Goal: Find specific page/section: Find specific page/section

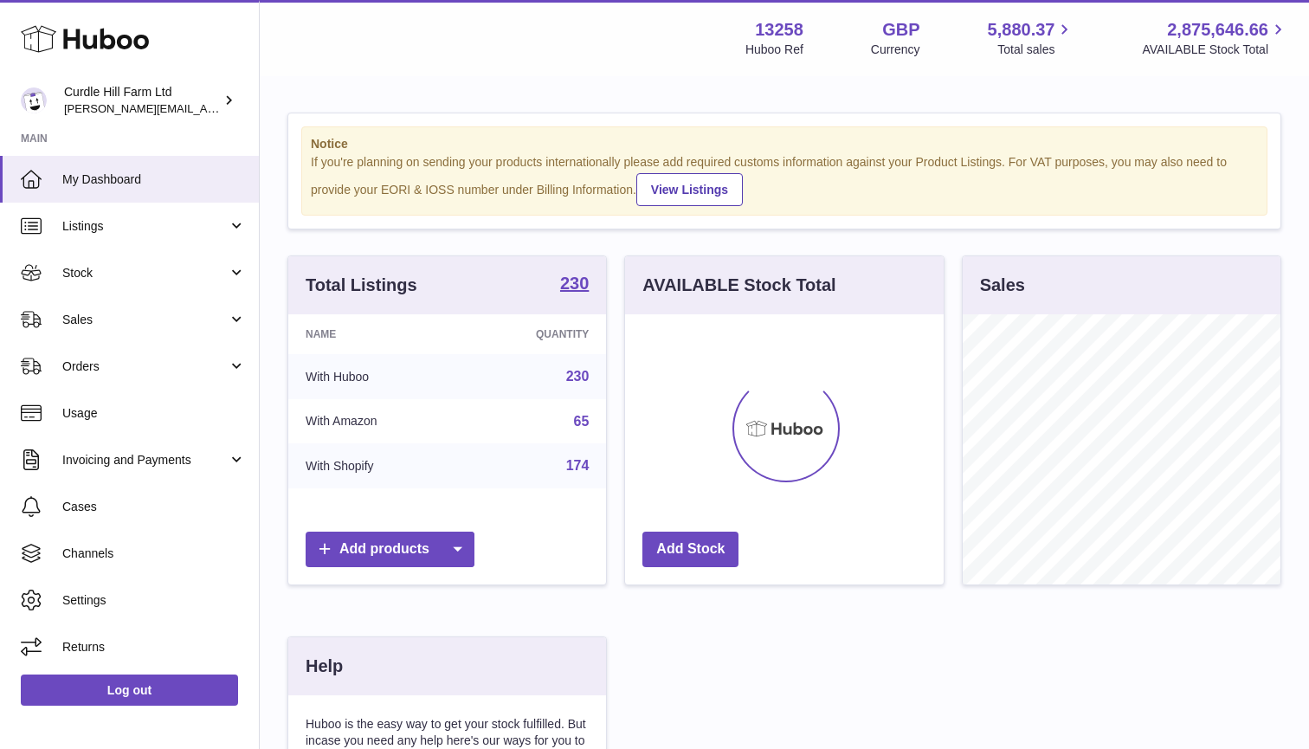
scroll to position [270, 319]
click at [102, 306] on link "Sales" at bounding box center [129, 319] width 259 height 47
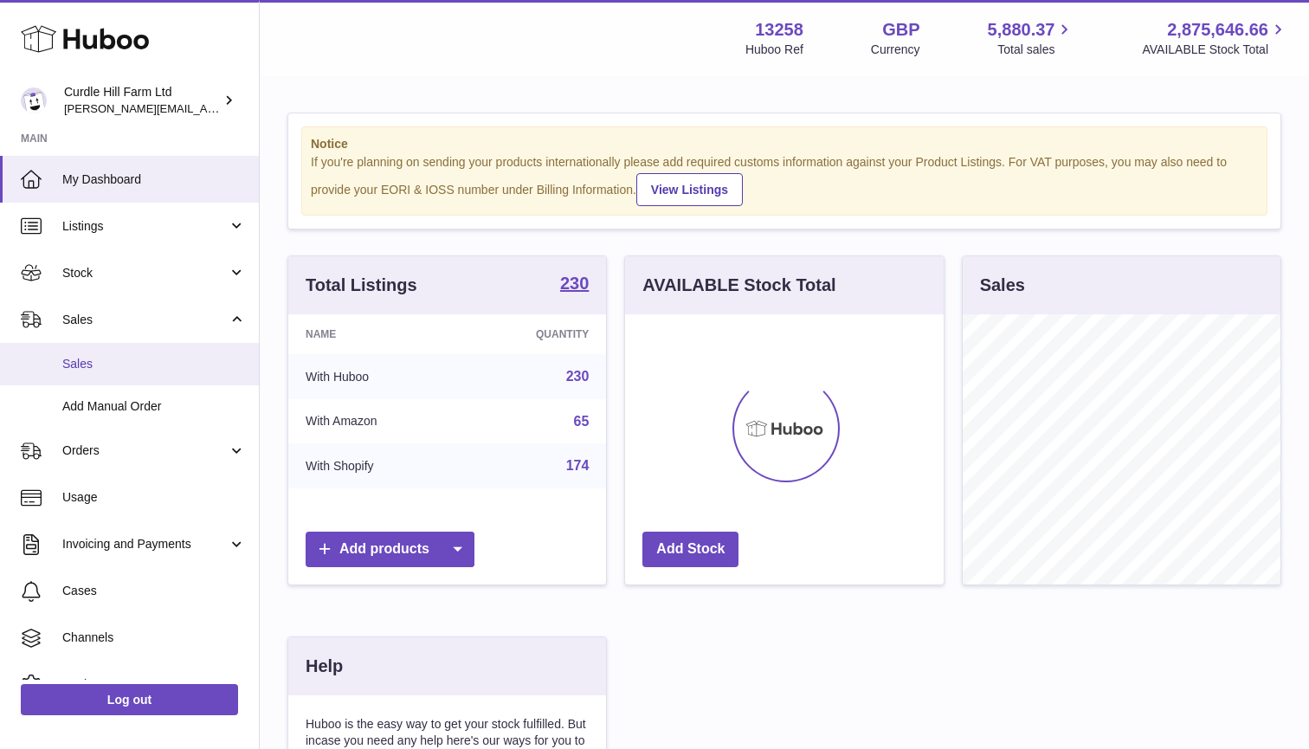
click at [101, 365] on span "Sales" at bounding box center [154, 364] width 184 height 16
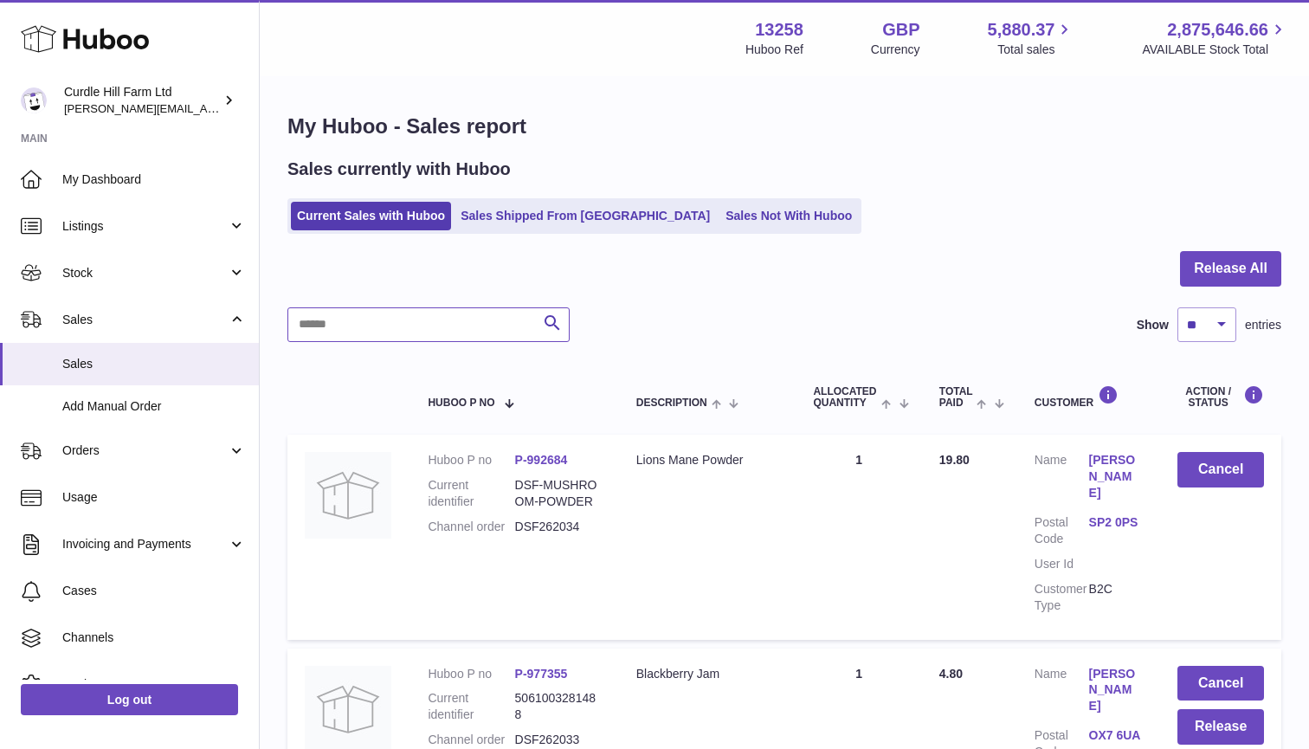
click at [369, 326] on input "text" at bounding box center [428, 324] width 282 height 35
click at [104, 271] on span "Stock" at bounding box center [144, 273] width 165 height 16
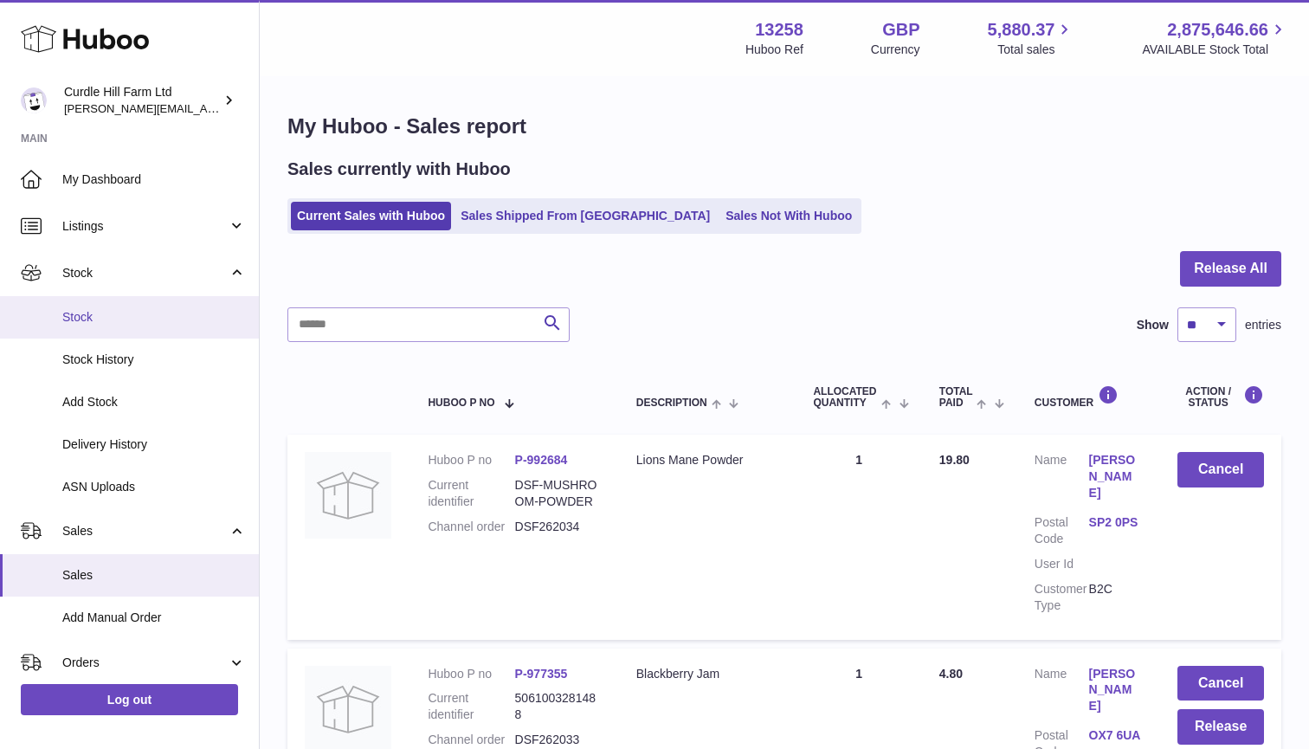
click at [91, 309] on span "Stock" at bounding box center [154, 317] width 184 height 16
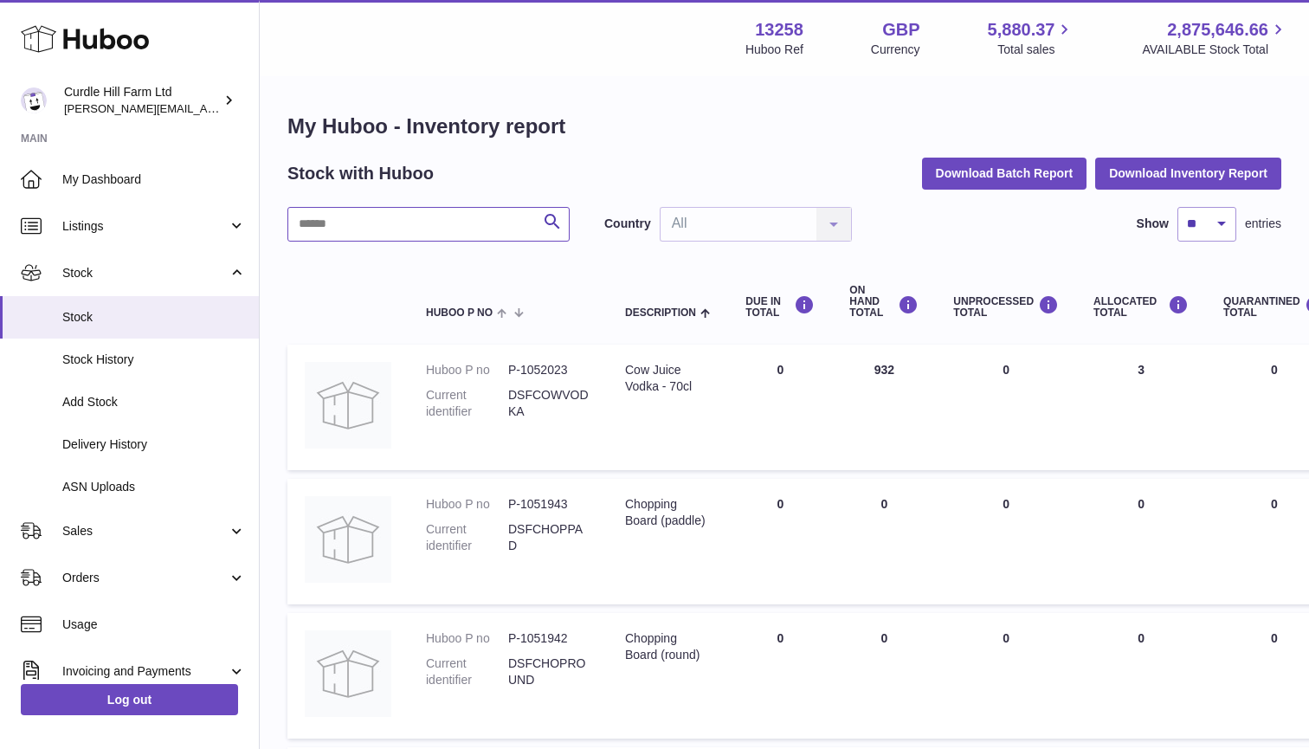
click at [378, 237] on input "text" at bounding box center [428, 224] width 282 height 35
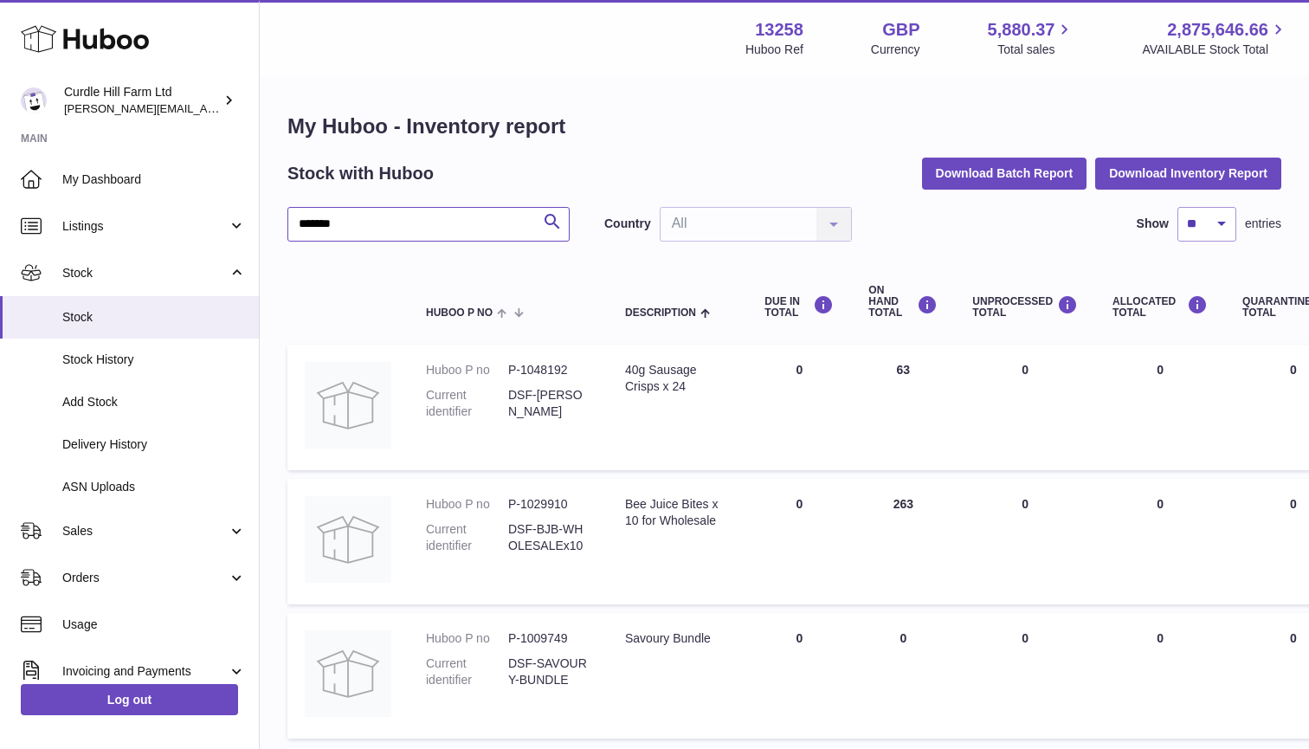
type input "*******"
